Goal: Task Accomplishment & Management: Manage account settings

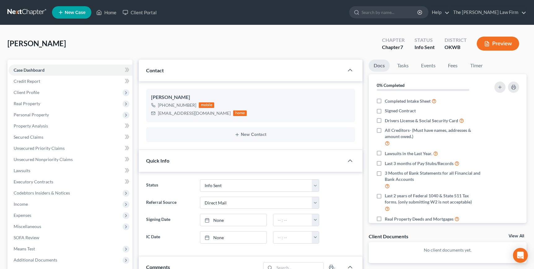
select select "3"
select select "2"
select select "0"
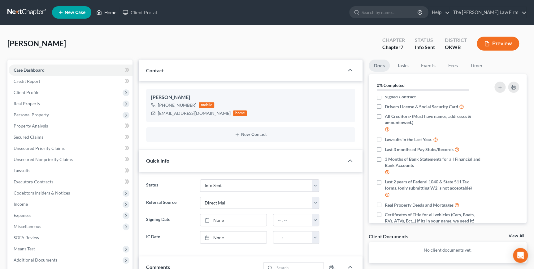
drag, startPoint x: 114, startPoint y: 15, endPoint x: 259, endPoint y: 63, distance: 153.0
click at [114, 15] on link "Home" at bounding box center [106, 12] width 26 height 11
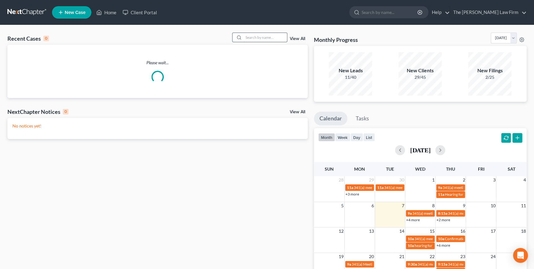
click at [255, 38] on input "search" at bounding box center [265, 37] width 43 height 9
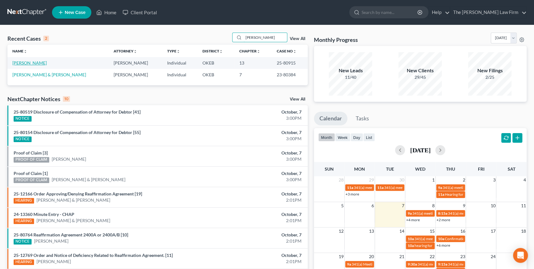
type input "[PERSON_NAME]"
click at [32, 60] on link "[PERSON_NAME]" at bounding box center [29, 62] width 34 height 5
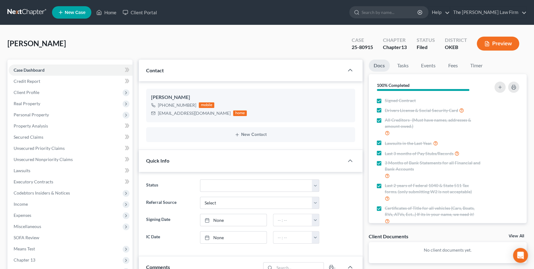
scroll to position [65, 0]
drag, startPoint x: 373, startPoint y: 46, endPoint x: 351, endPoint y: 47, distance: 22.3
click at [351, 47] on div "Case 25-80915" at bounding box center [362, 44] width 31 height 18
drag, startPoint x: 351, startPoint y: 47, endPoint x: 371, endPoint y: 46, distance: 19.8
copy div "25-80915"
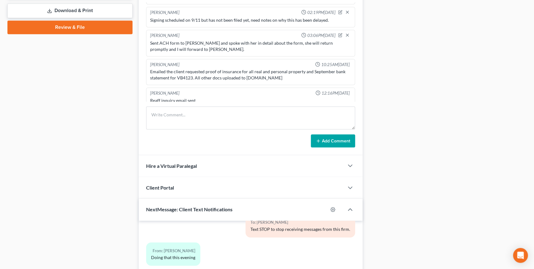
scroll to position [269, 0]
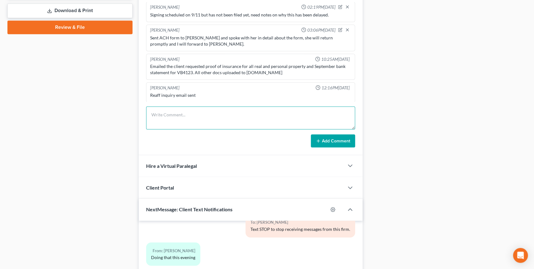
drag, startPoint x: 190, startPoint y: 112, endPoint x: 532, endPoint y: 130, distance: 341.8
click at [190, 112] on textarea at bounding box center [250, 117] width 209 height 23
type textarea "Completed ACH form sent to [PERSON_NAME]"
click at [339, 143] on button "Add Comment" at bounding box center [333, 140] width 44 height 13
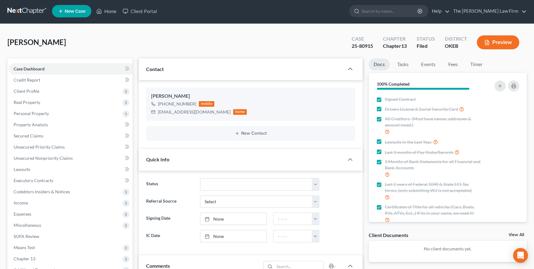
scroll to position [0, 0]
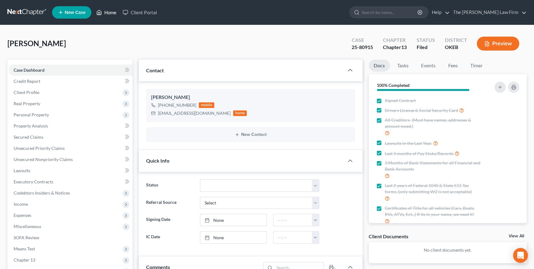
drag, startPoint x: 115, startPoint y: 13, endPoint x: 294, endPoint y: 25, distance: 179.4
click at [115, 13] on link "Home" at bounding box center [106, 12] width 26 height 11
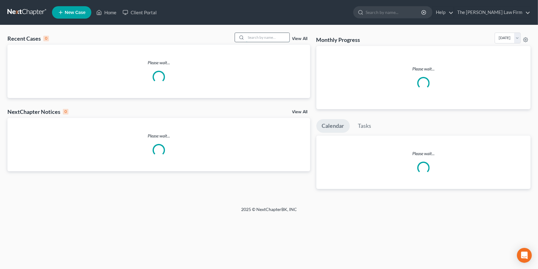
click at [275, 39] on input "search" at bounding box center [267, 37] width 43 height 9
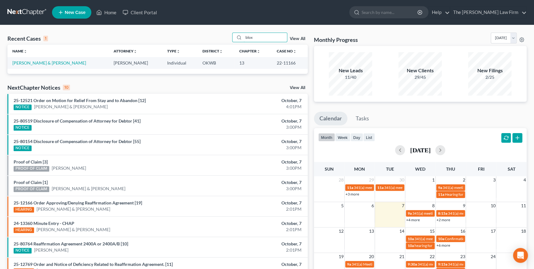
type input "blox"
click at [34, 66] on td "[PERSON_NAME] & [PERSON_NAME]" at bounding box center [57, 62] width 101 height 11
click at [34, 63] on link "[PERSON_NAME] & [PERSON_NAME]" at bounding box center [49, 62] width 74 height 5
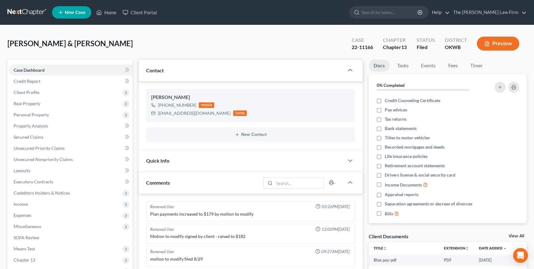
scroll to position [189, 0]
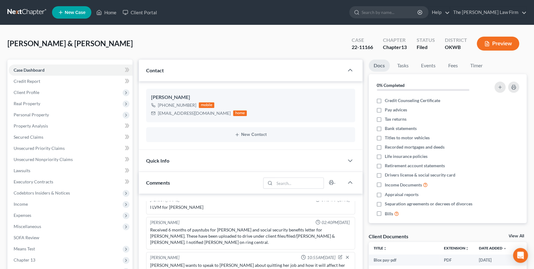
click at [107, 43] on div "[PERSON_NAME] & [PERSON_NAME] Upgraded Case 22-11166 Chapter Chapter 13 Status …" at bounding box center [266, 46] width 519 height 27
drag, startPoint x: 372, startPoint y: 46, endPoint x: 354, endPoint y: 48, distance: 18.3
click at [344, 47] on div "Case 22-11166 Chapter Chapter 13 Status Filed District OKWB Preview" at bounding box center [435, 44] width 183 height 22
drag, startPoint x: 354, startPoint y: 48, endPoint x: 360, endPoint y: 48, distance: 6.2
copy div "22-11166"
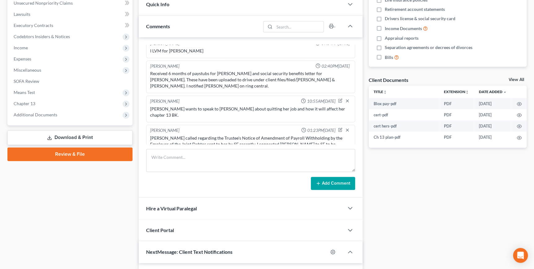
scroll to position [169, 0]
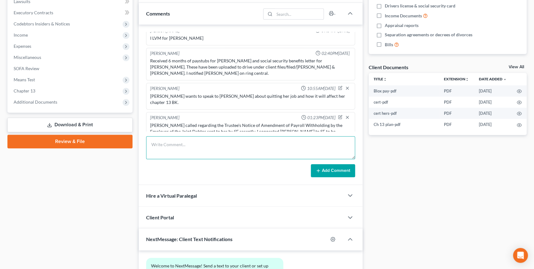
click at [295, 144] on textarea at bounding box center [250, 147] width 209 height 23
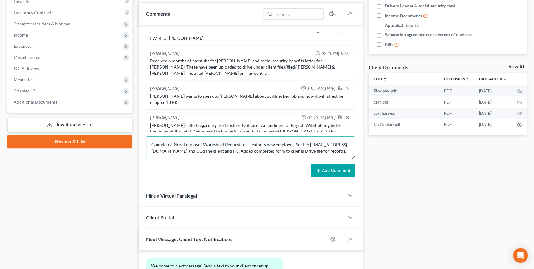
type textarea "Completed New Employer Worksheet Request for Heathers new employer. Sent to [EM…"
click at [329, 171] on button "Add Comment" at bounding box center [333, 170] width 44 height 13
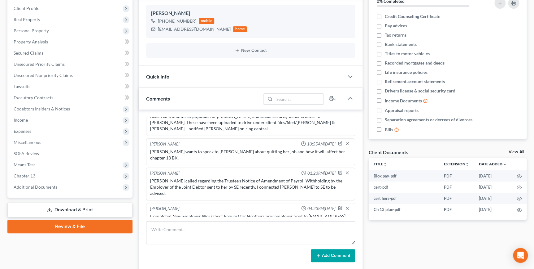
scroll to position [84, 0]
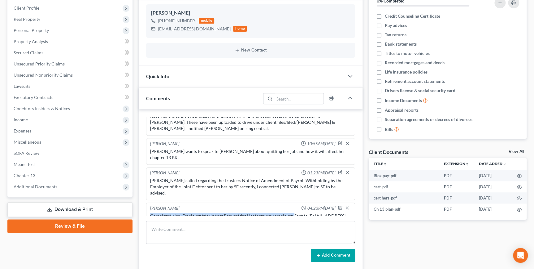
drag, startPoint x: 151, startPoint y: 201, endPoint x: 292, endPoint y: 202, distance: 140.9
click at [292, 212] on div "Completed New Employer Worksheet Request for Heathers new employer. Sent to [EM…" at bounding box center [250, 218] width 201 height 12
drag, startPoint x: 288, startPoint y: 203, endPoint x: 284, endPoint y: 203, distance: 4.4
copy div "Completed New Employer Worksheet Request for Heathers new employer."
